Goal: Information Seeking & Learning: Learn about a topic

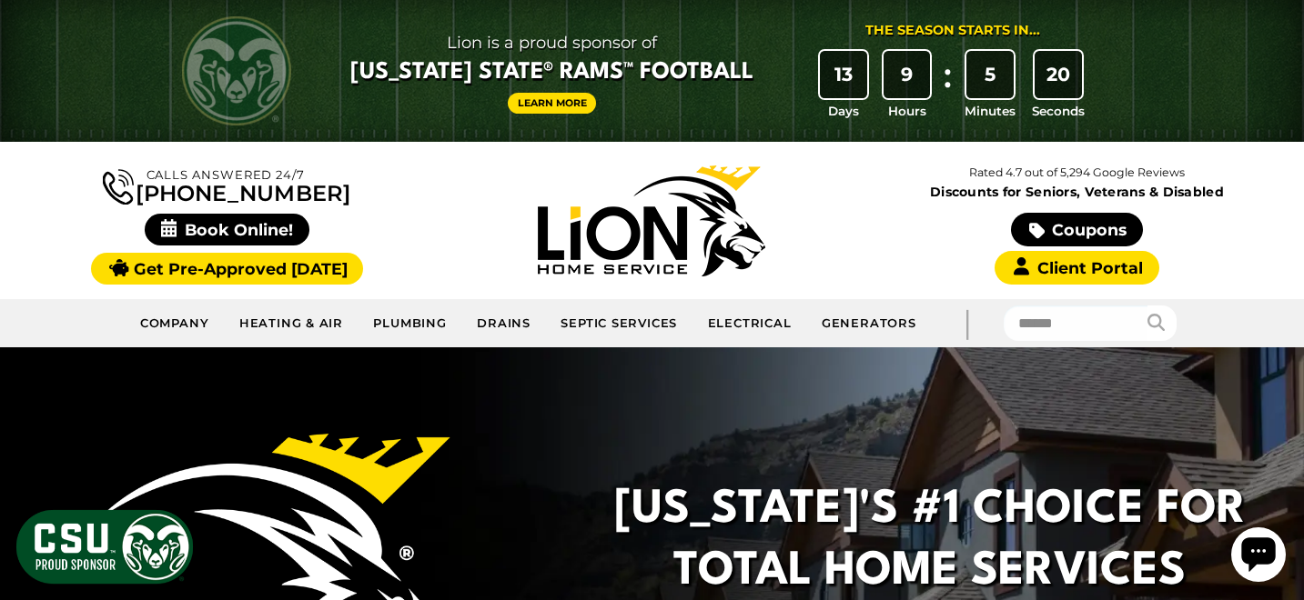
click at [85, 553] on img at bounding box center [105, 547] width 182 height 79
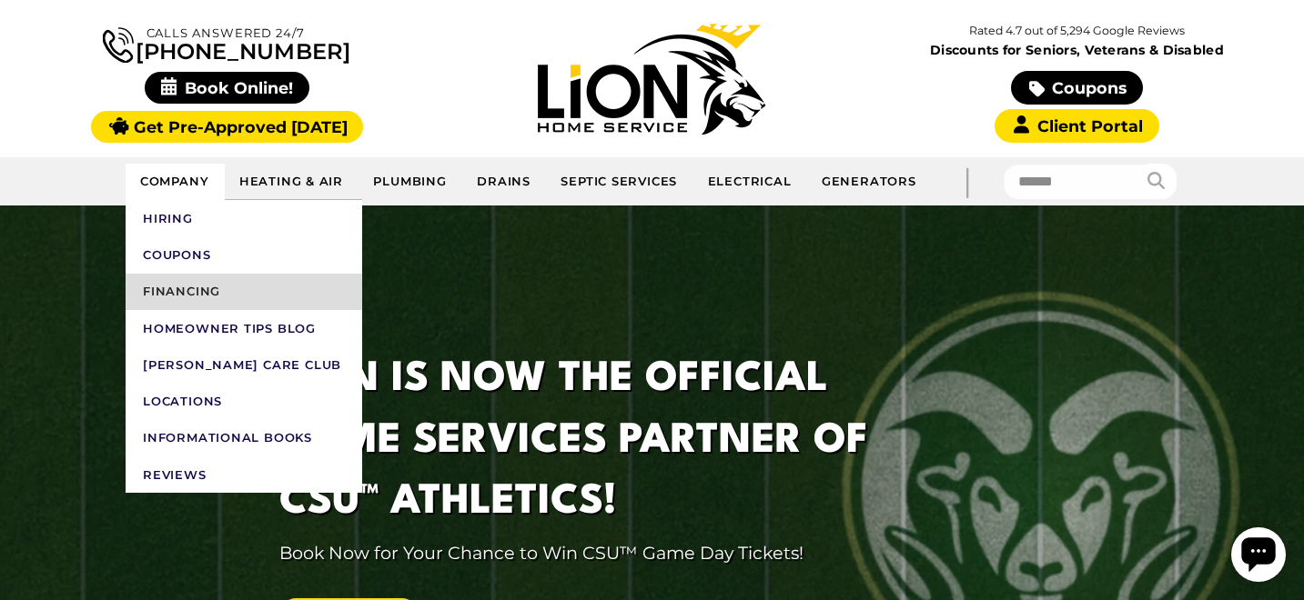
click at [176, 287] on link "Financing" at bounding box center [244, 292] width 237 height 36
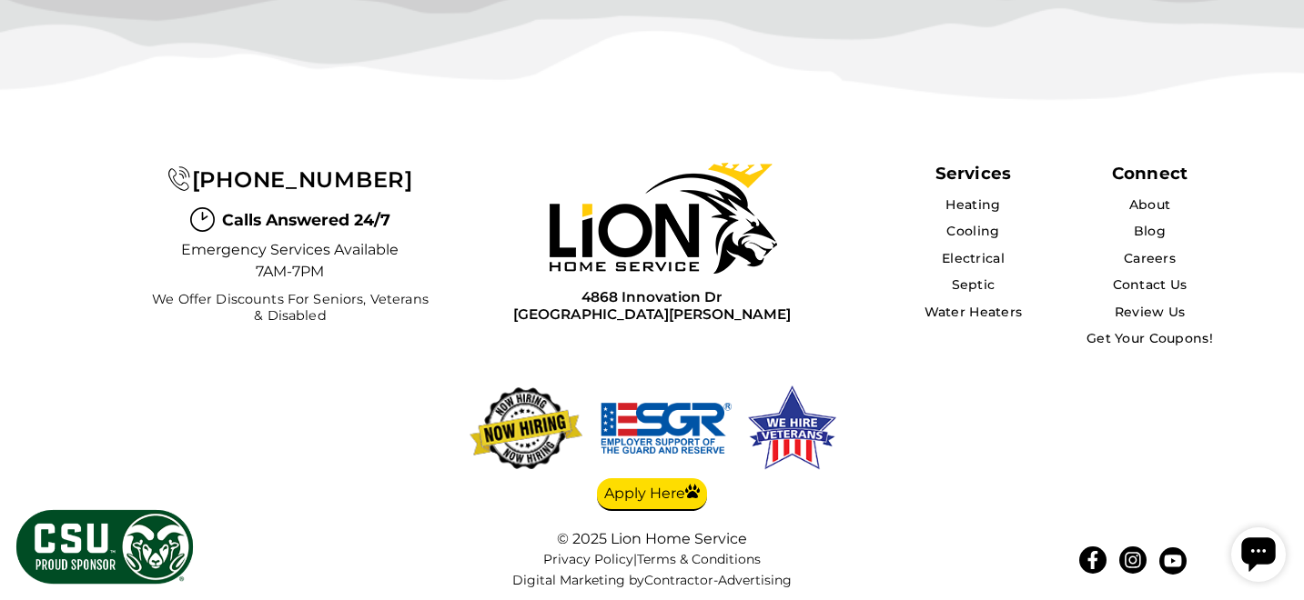
scroll to position [4577, 0]
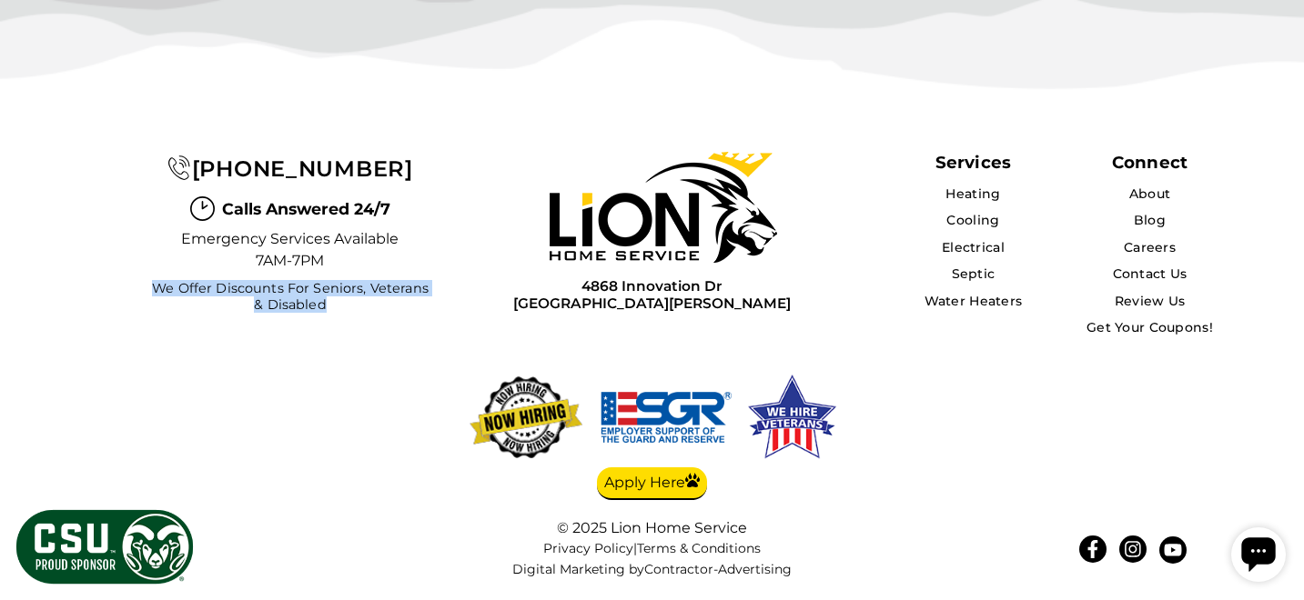
drag, startPoint x: 319, startPoint y: 304, endPoint x: 151, endPoint y: 289, distance: 168.9
click at [151, 289] on span "We Offer Discounts for Seniors, Veterans & Disabled" at bounding box center [289, 297] width 287 height 32
copy span "We Offer Discounts for Seniors, Veterans & Disabled"
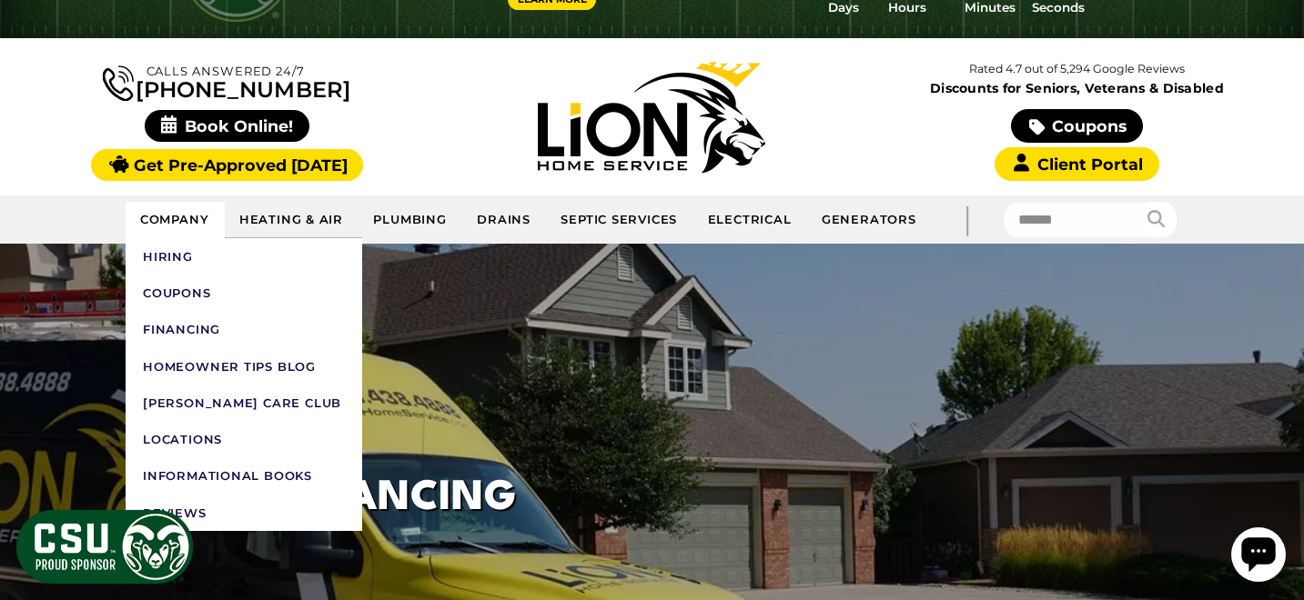
scroll to position [106, 0]
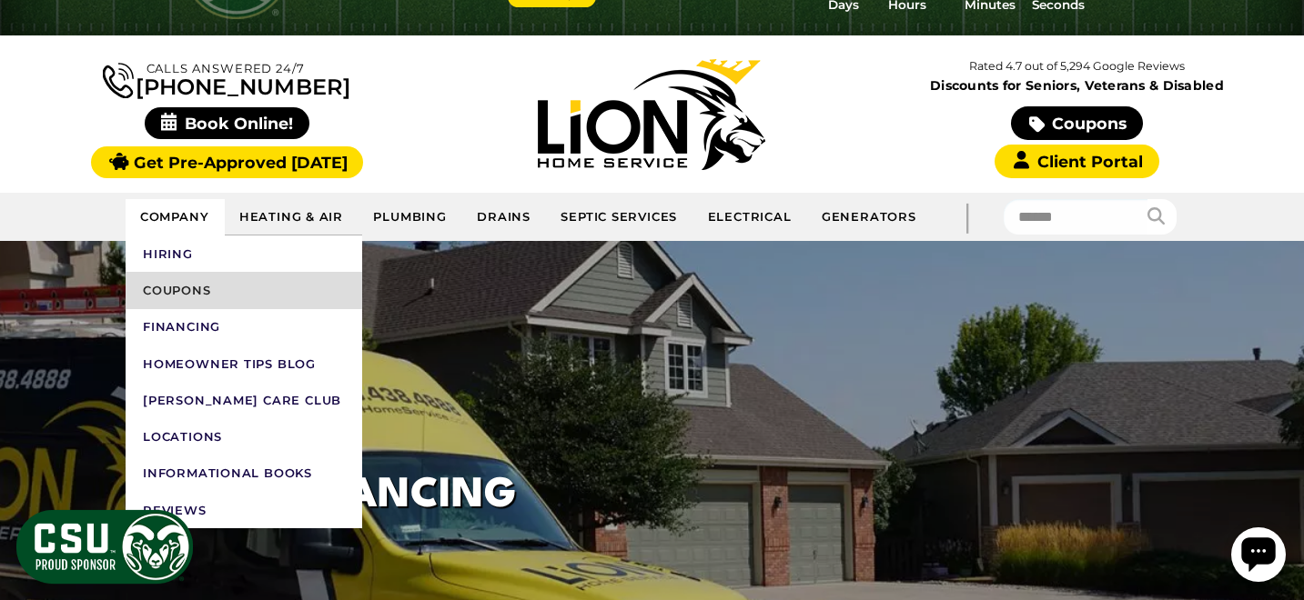
click at [185, 290] on link "Coupons" at bounding box center [244, 290] width 237 height 36
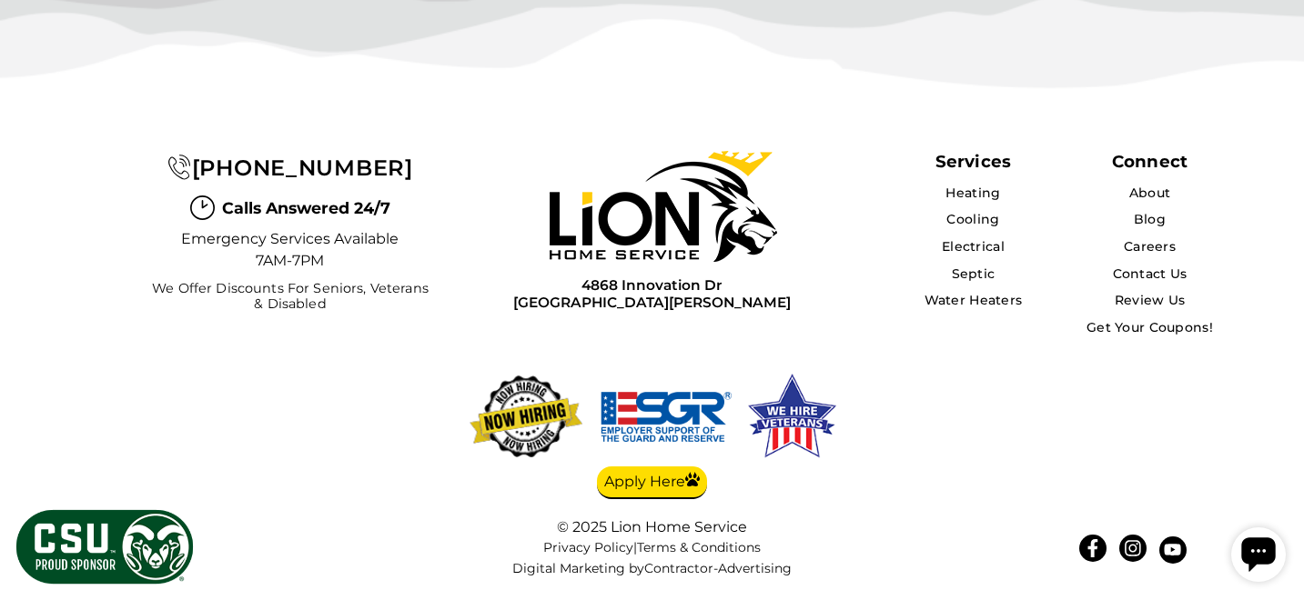
scroll to position [5454, 0]
drag, startPoint x: 390, startPoint y: 207, endPoint x: 225, endPoint y: 207, distance: 165.6
click at [225, 207] on div "(970) 629-6554 Calls Answered 24/7 Emergency Services Available 7AM-7PM We Offe…" at bounding box center [289, 231] width 287 height 161
copy span "Calls Answered 24/7"
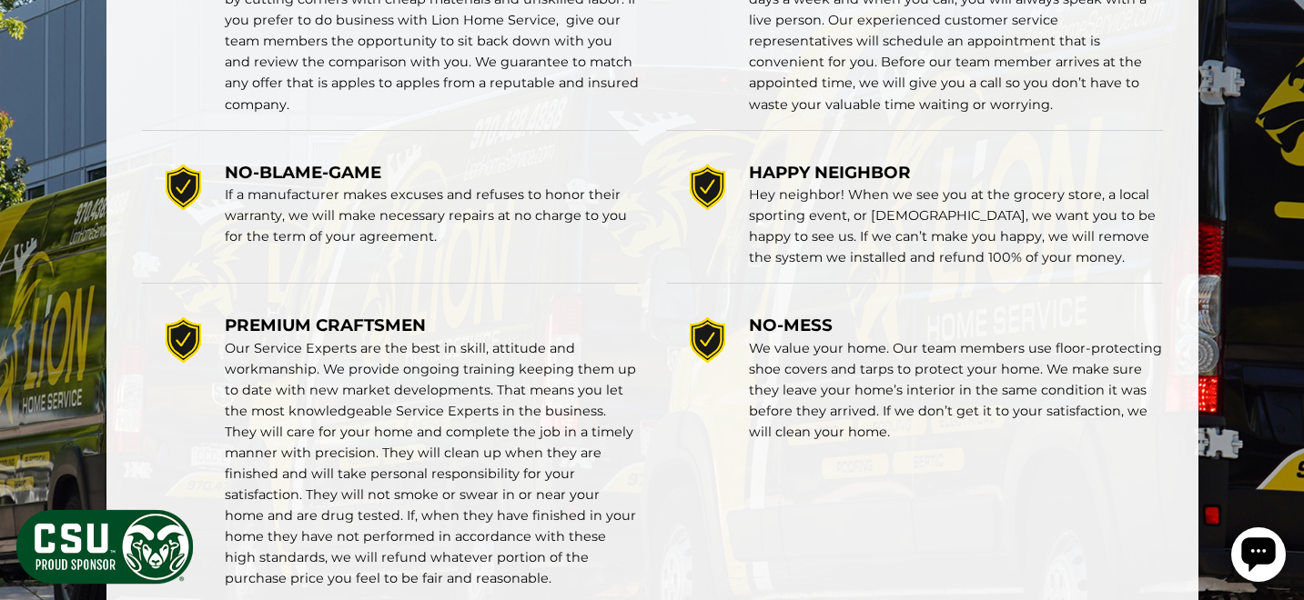
scroll to position [3345, 0]
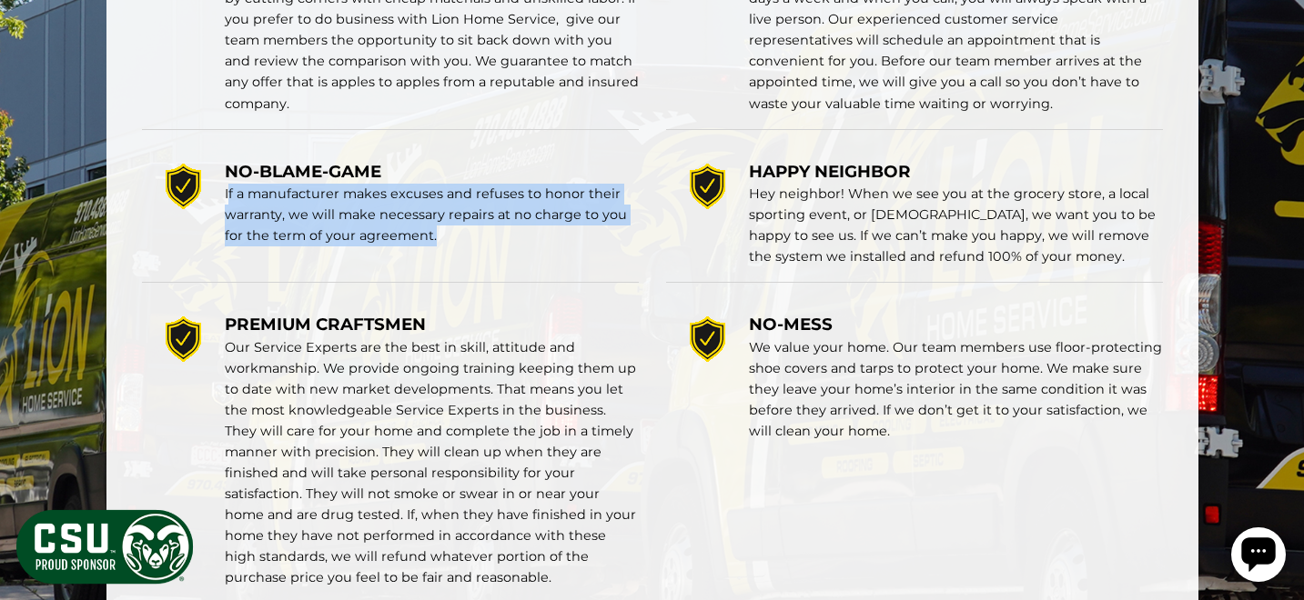
drag, startPoint x: 430, startPoint y: 239, endPoint x: 226, endPoint y: 200, distance: 208.4
click at [226, 200] on p "If a manufacturer makes excuses and refuses to honor their warranty, we will ma…" at bounding box center [432, 215] width 414 height 63
copy p "If a manufacturer makes excuses and refuses to honor their warranty, we will ma…"
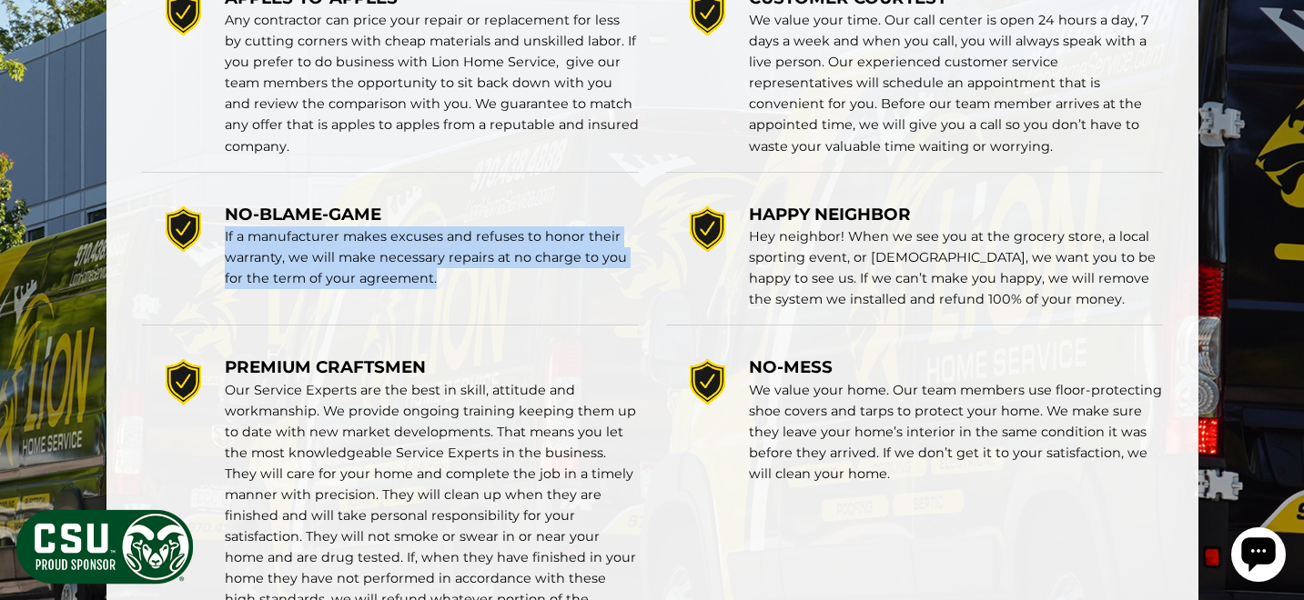
scroll to position [3356, 0]
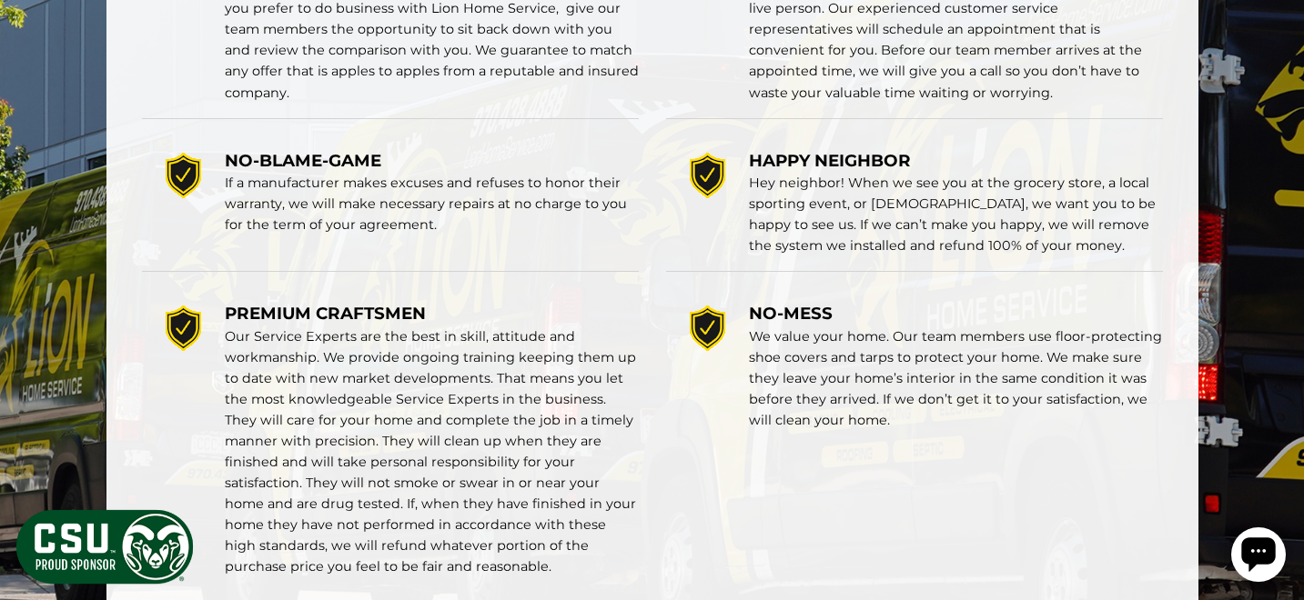
click at [933, 293] on div "NO-MESS We value your home. Our team members use floor-protecting shoe covers a…" at bounding box center [914, 440] width 497 height 306
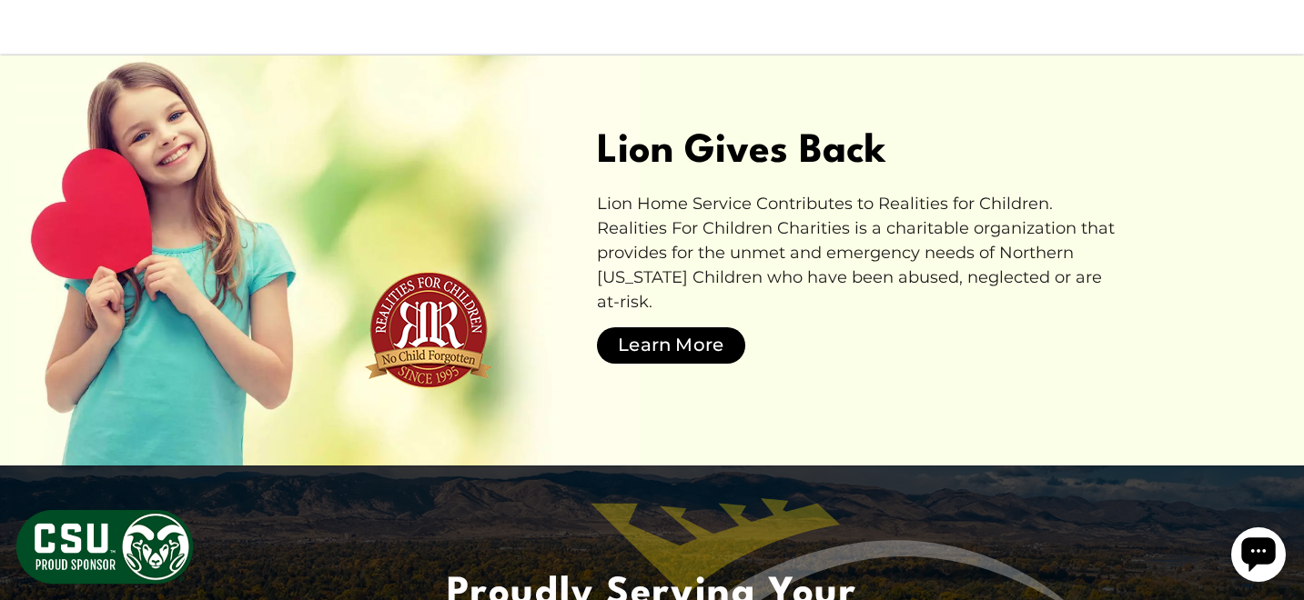
scroll to position [4832, 0]
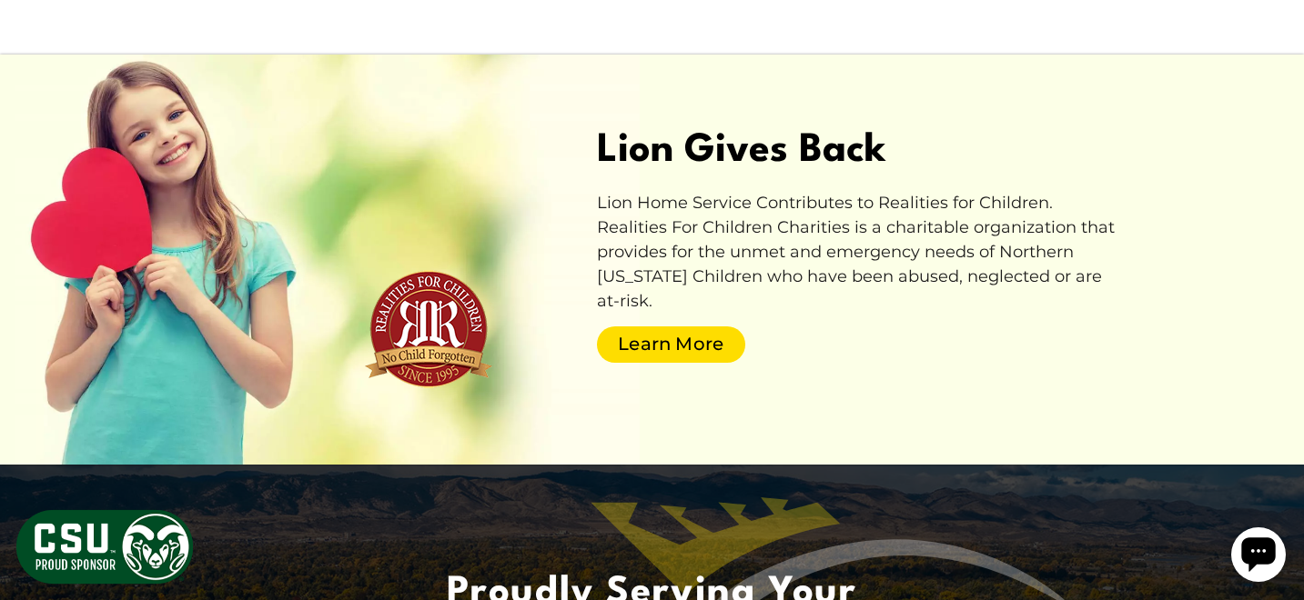
click at [681, 327] on link "Learn more" at bounding box center [671, 345] width 148 height 36
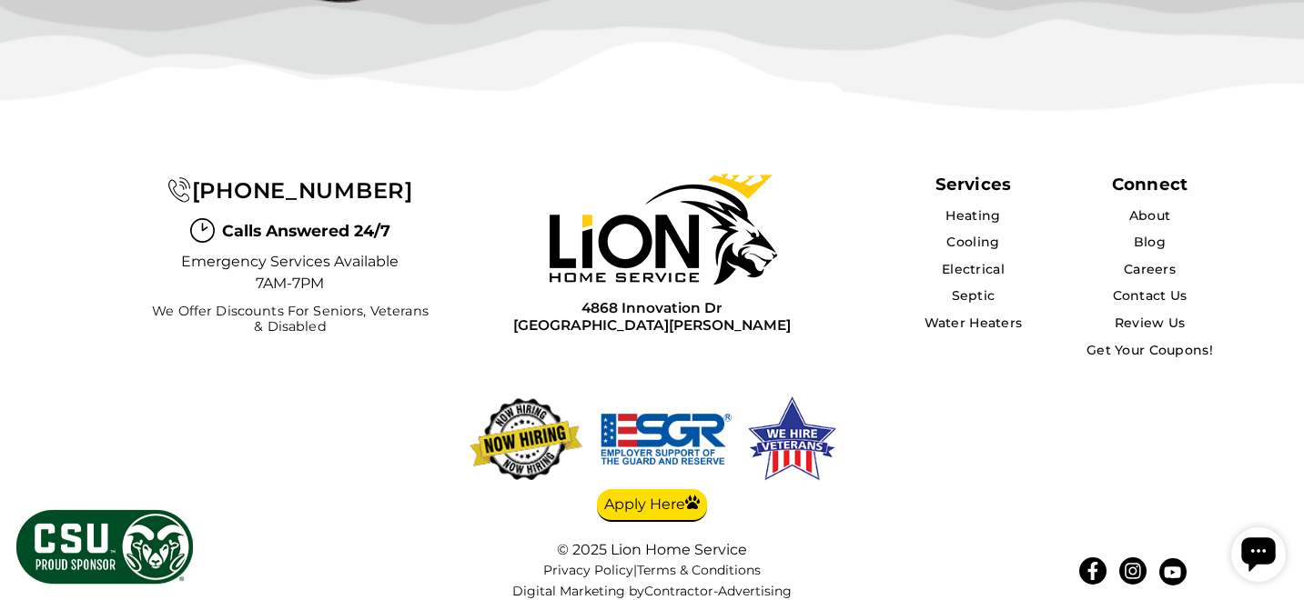
scroll to position [5900, 0]
click at [1161, 207] on link "About" at bounding box center [1149, 215] width 43 height 16
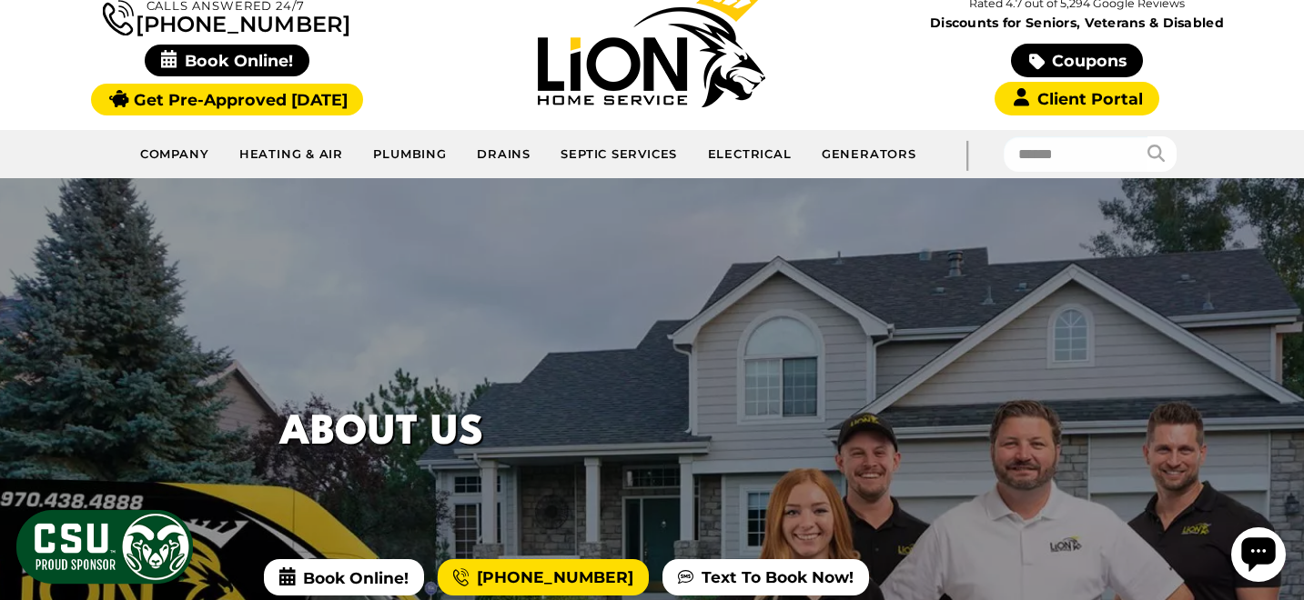
scroll to position [75, 0]
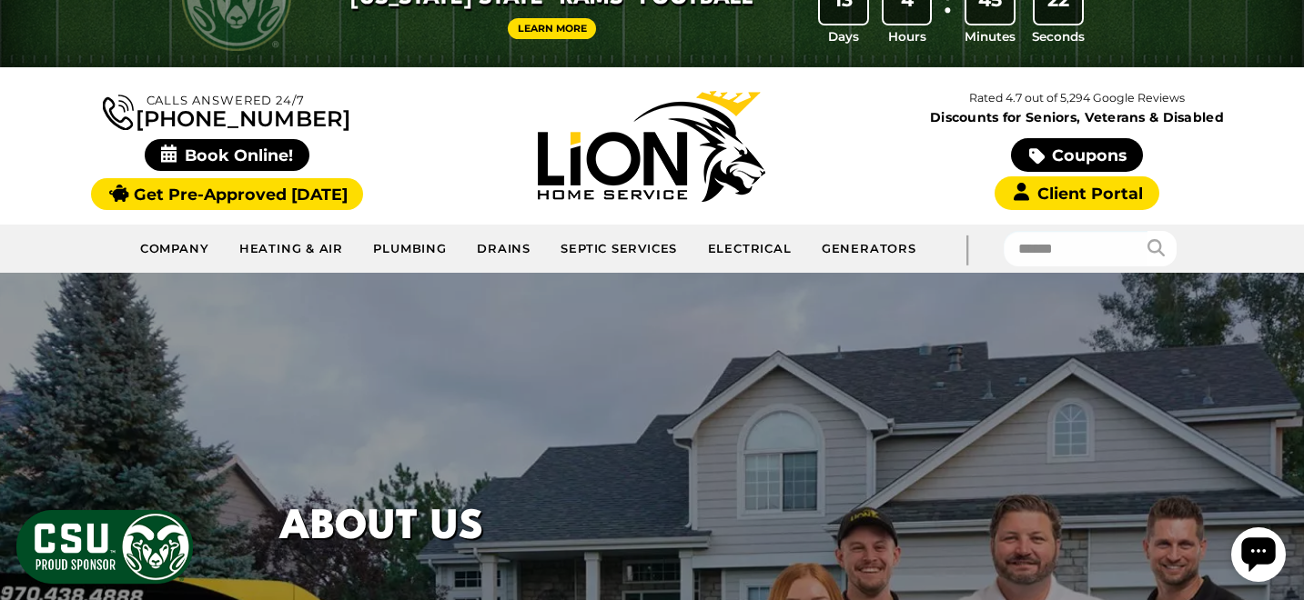
click at [572, 143] on img at bounding box center [651, 146] width 227 height 111
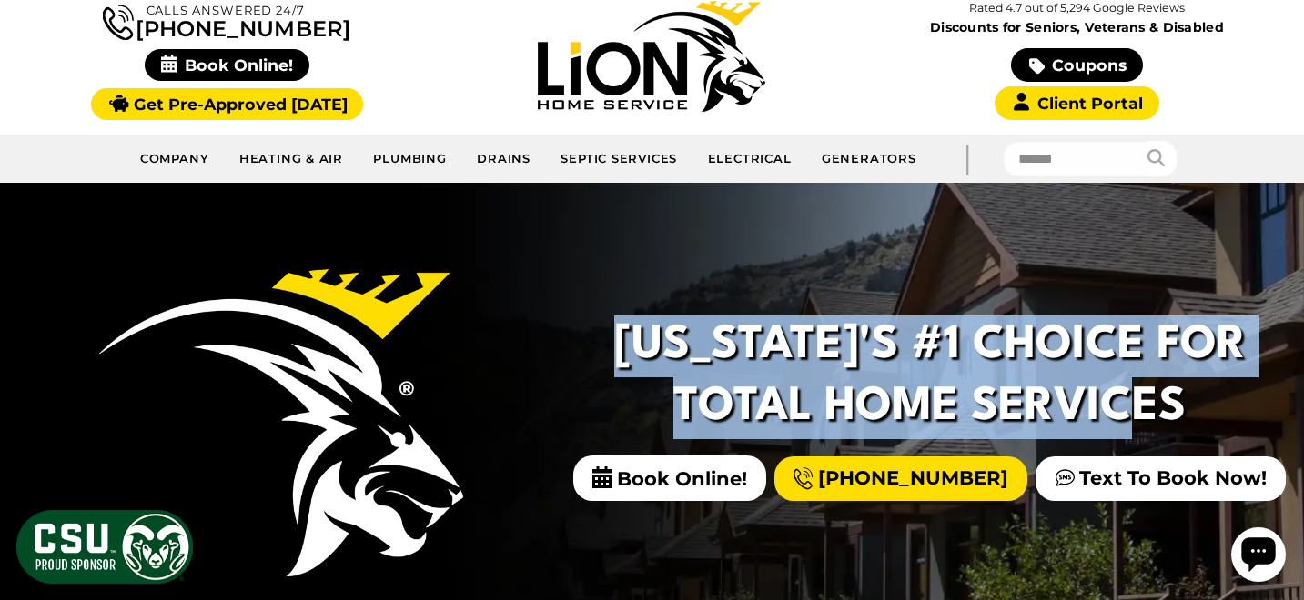
drag, startPoint x: 1259, startPoint y: 405, endPoint x: 696, endPoint y: 337, distance: 567.3
click at [696, 337] on h2 "[US_STATE]'s #1 Choice For Total Home Services" at bounding box center [929, 377] width 639 height 123
copy h2 "[US_STATE]'s #1 Choice For Total Home Services"
